Goal: Task Accomplishment & Management: Complete application form

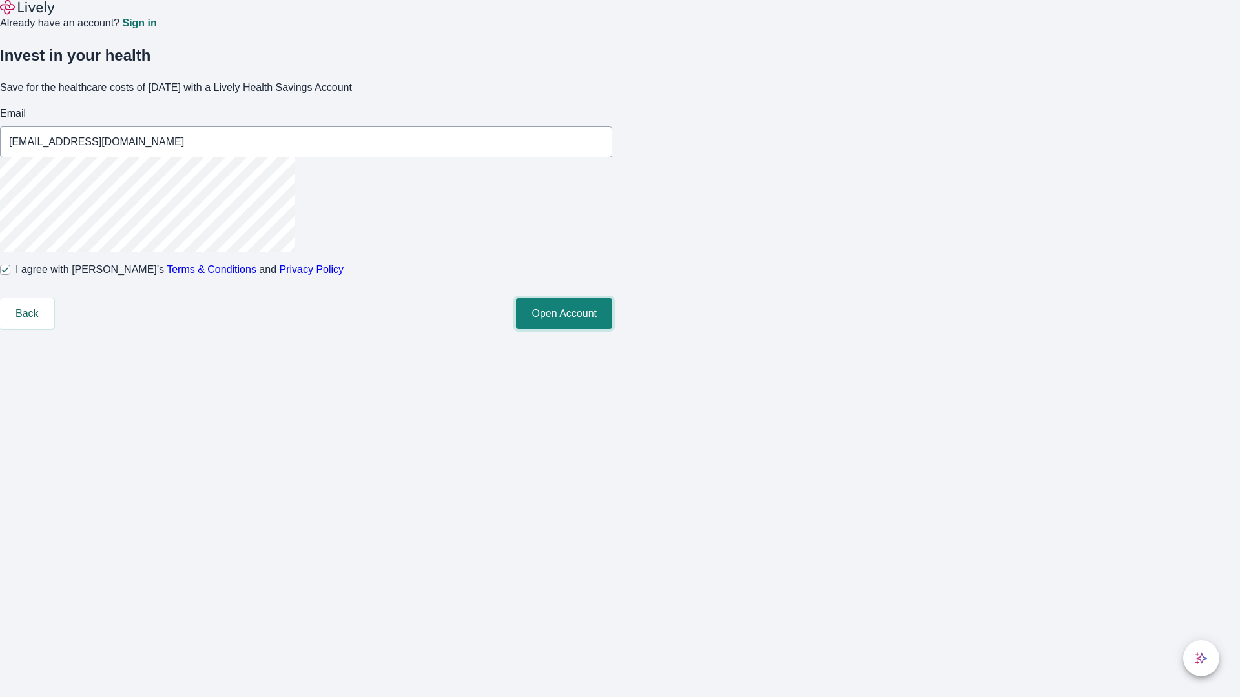
click at [612, 329] on button "Open Account" at bounding box center [564, 313] width 96 height 31
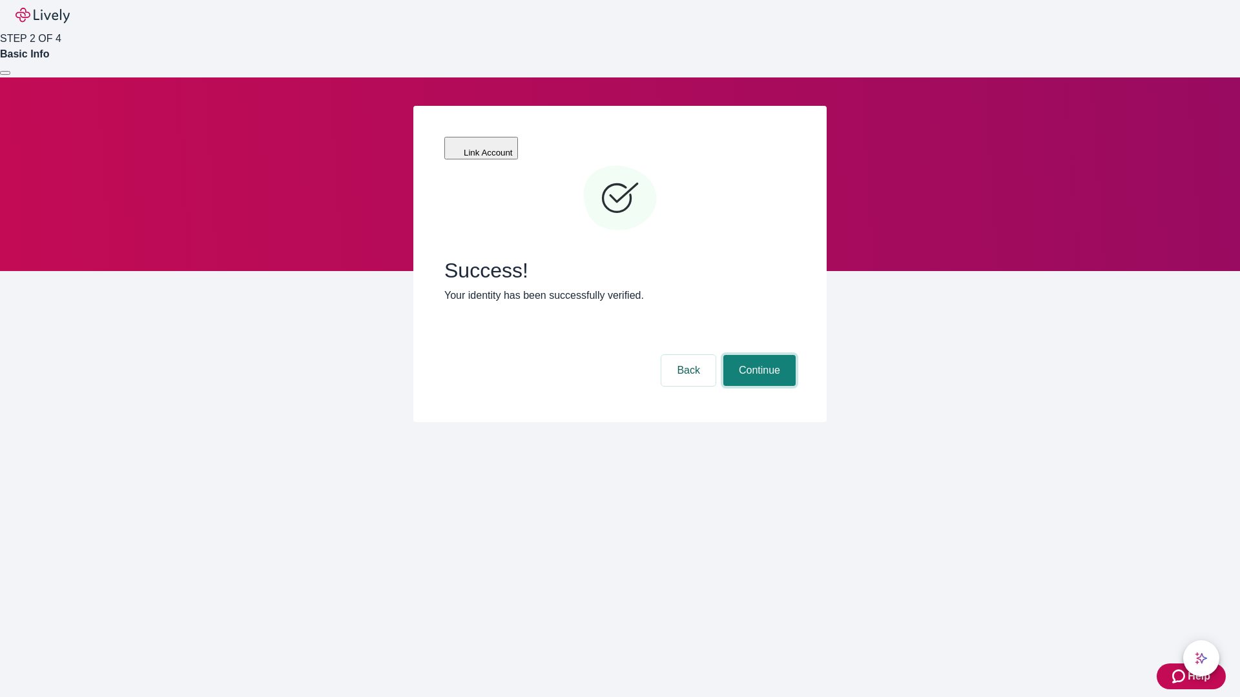
click at [758, 355] on button "Continue" at bounding box center [759, 370] width 72 height 31
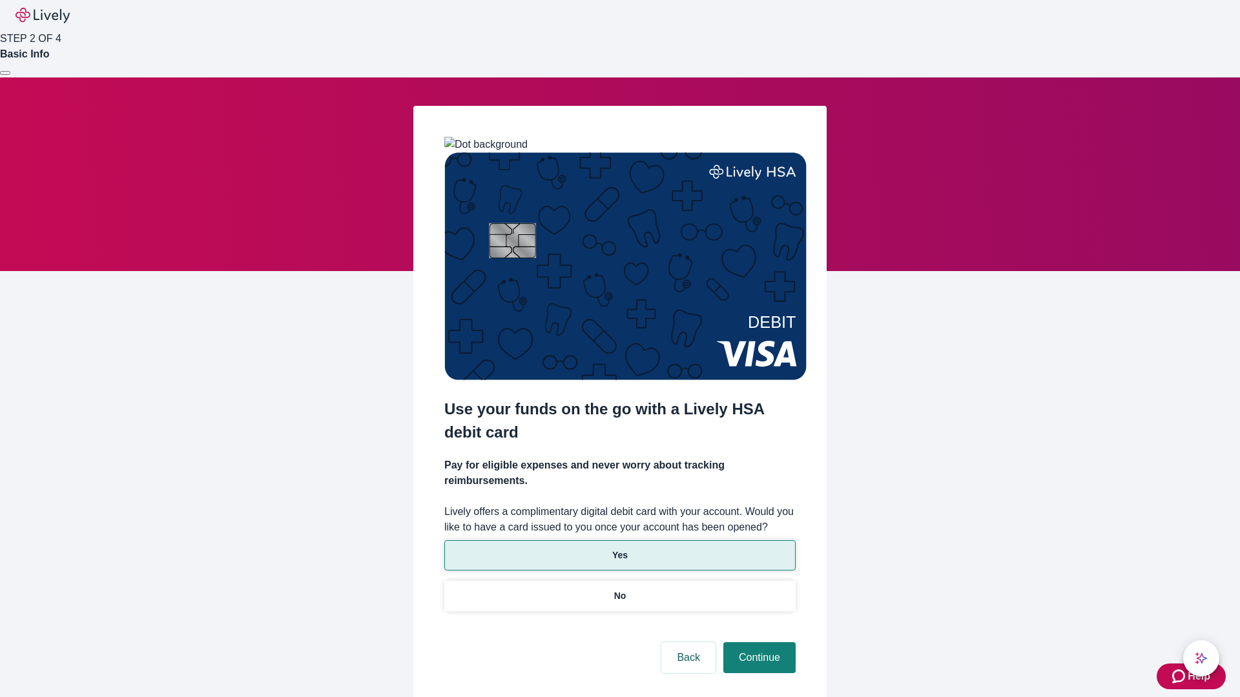
click at [619, 549] on p "Yes" at bounding box center [619, 556] width 15 height 14
click at [758, 643] on button "Continue" at bounding box center [759, 658] width 72 height 31
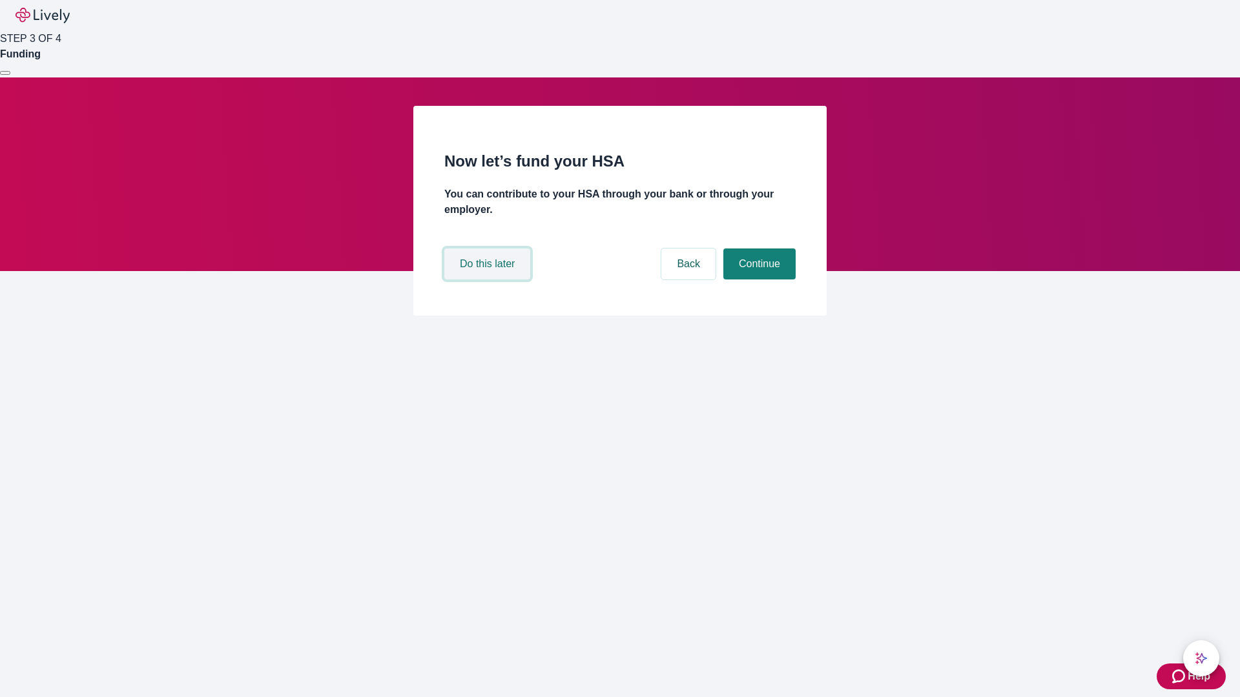
click at [489, 280] on button "Do this later" at bounding box center [487, 264] width 86 height 31
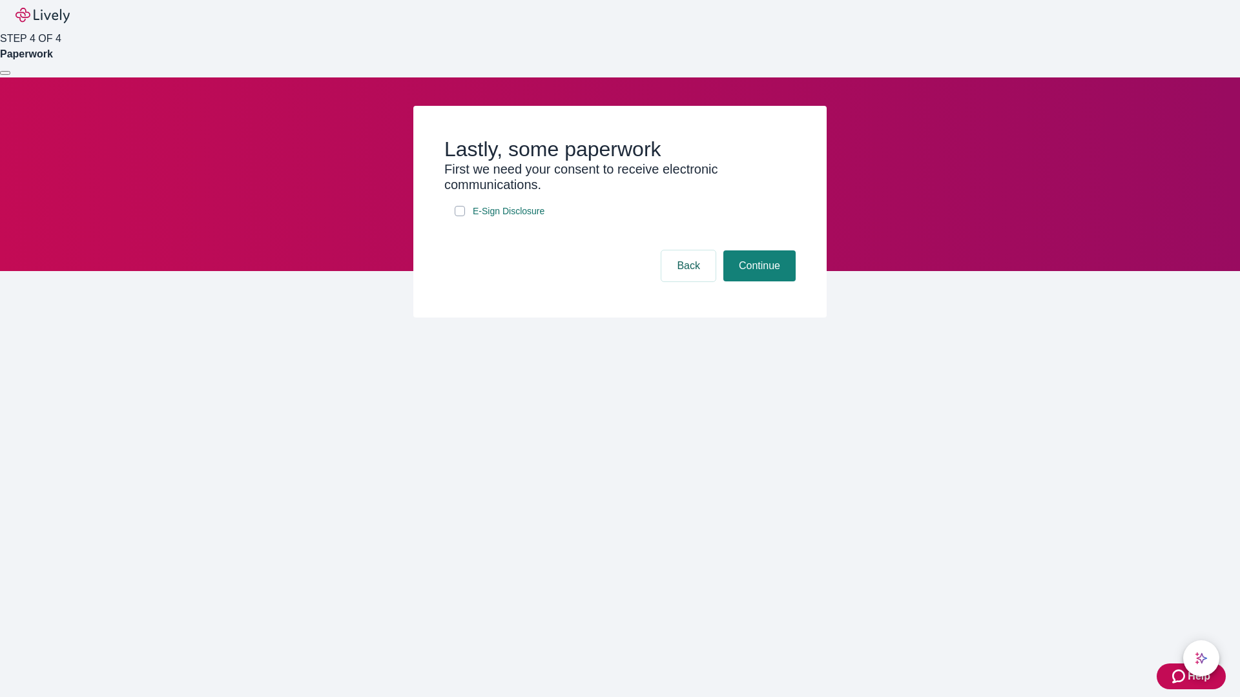
click at [460, 216] on input "E-Sign Disclosure" at bounding box center [460, 211] width 10 height 10
checkbox input "true"
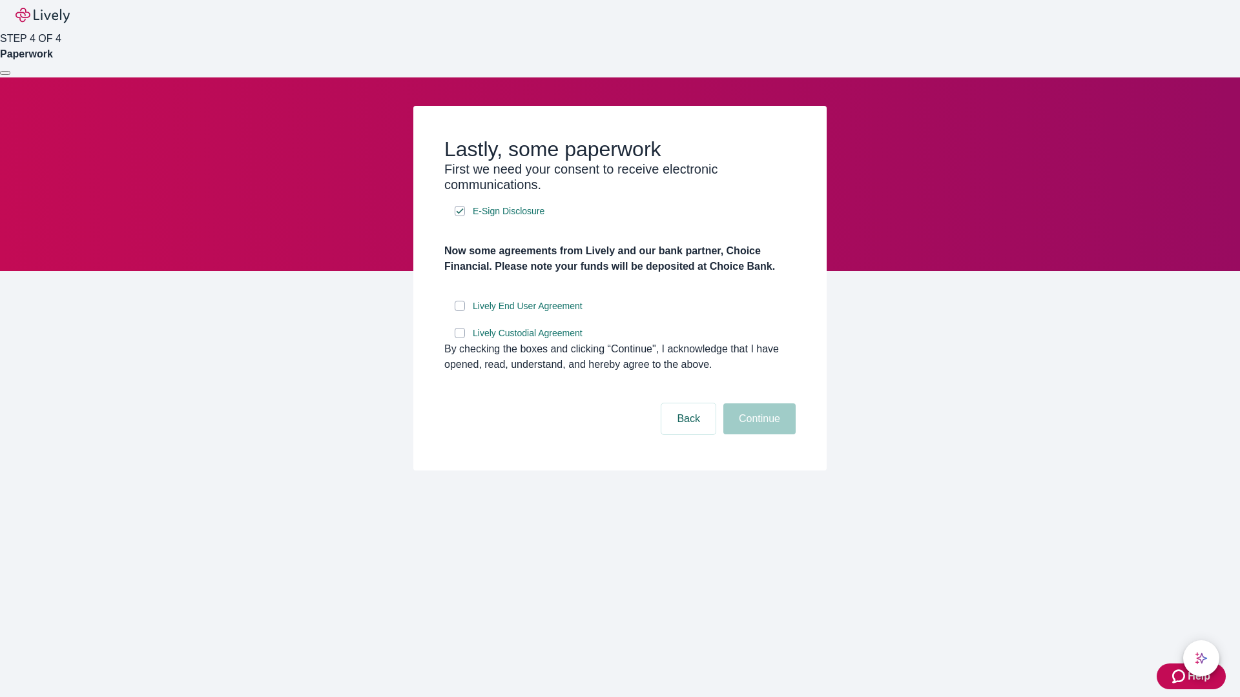
click at [460, 311] on input "Lively End User Agreement" at bounding box center [460, 306] width 10 height 10
checkbox input "true"
click at [460, 338] on input "Lively Custodial Agreement" at bounding box center [460, 333] width 10 height 10
checkbox input "true"
click at [758, 435] on button "Continue" at bounding box center [759, 419] width 72 height 31
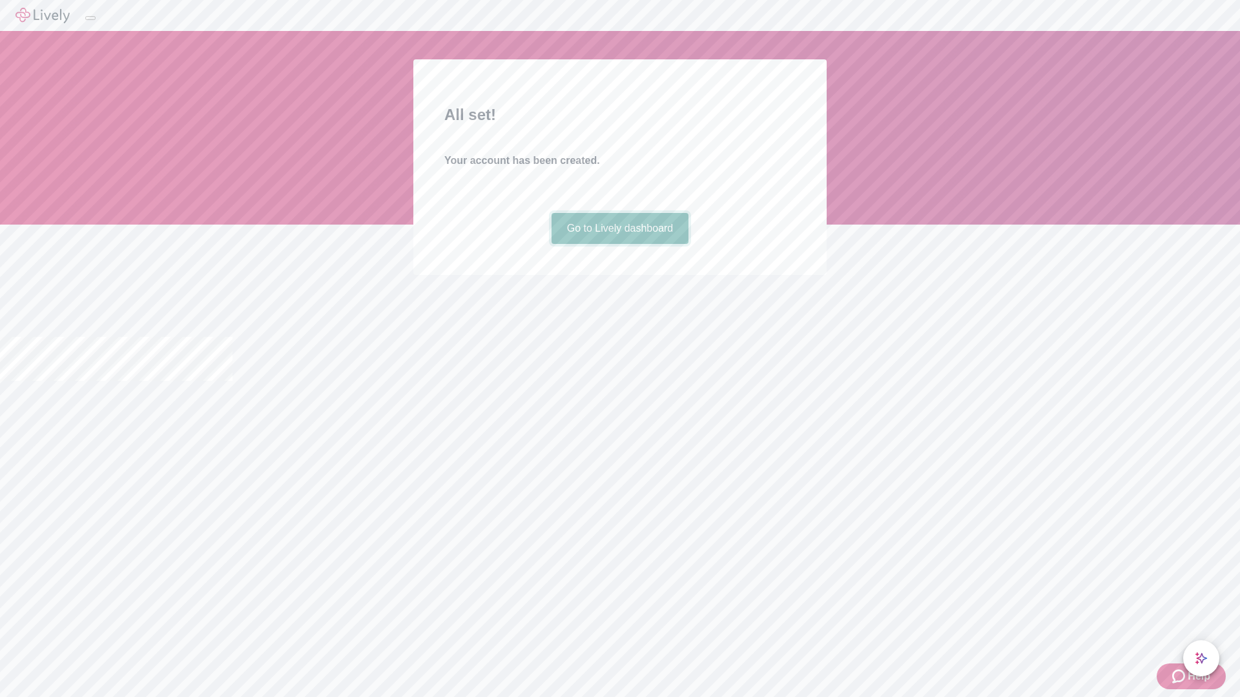
click at [619, 244] on link "Go to Lively dashboard" at bounding box center [621, 228] width 138 height 31
